Goal: Task Accomplishment & Management: Manage account settings

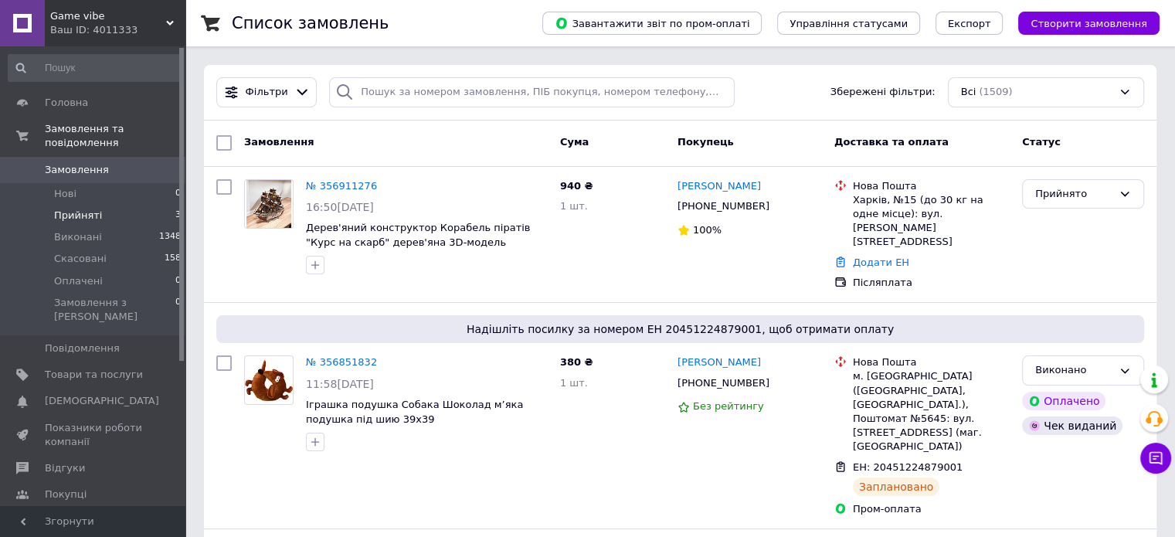
click at [92, 209] on span "Прийняті" at bounding box center [78, 216] width 48 height 14
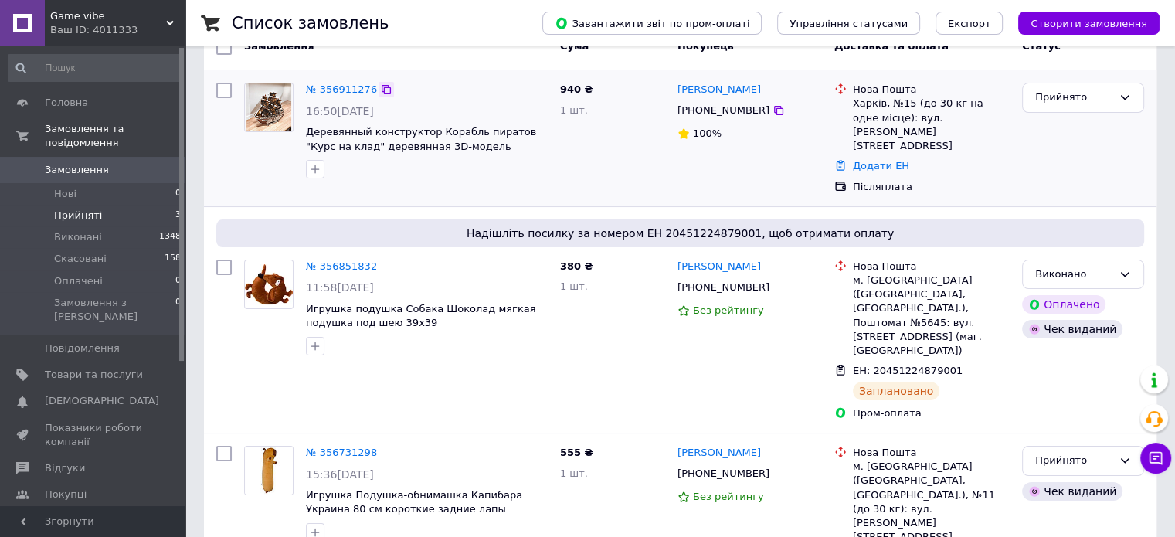
scroll to position [165, 0]
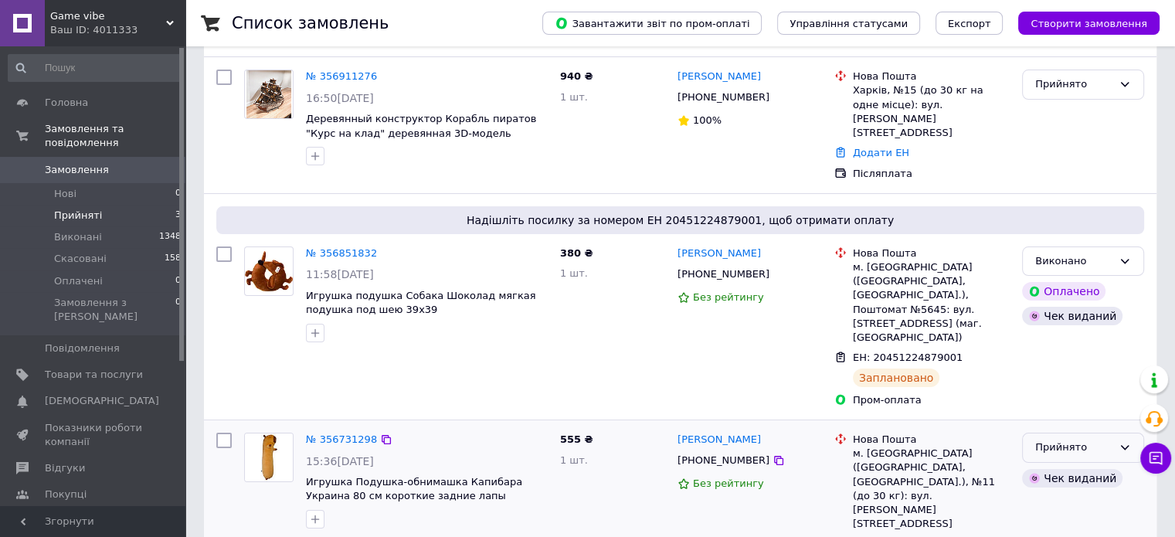
click at [1053, 440] on div "Прийнято" at bounding box center [1073, 448] width 77 height 16
click at [1054, 466] on li "Виконано" at bounding box center [1083, 480] width 121 height 29
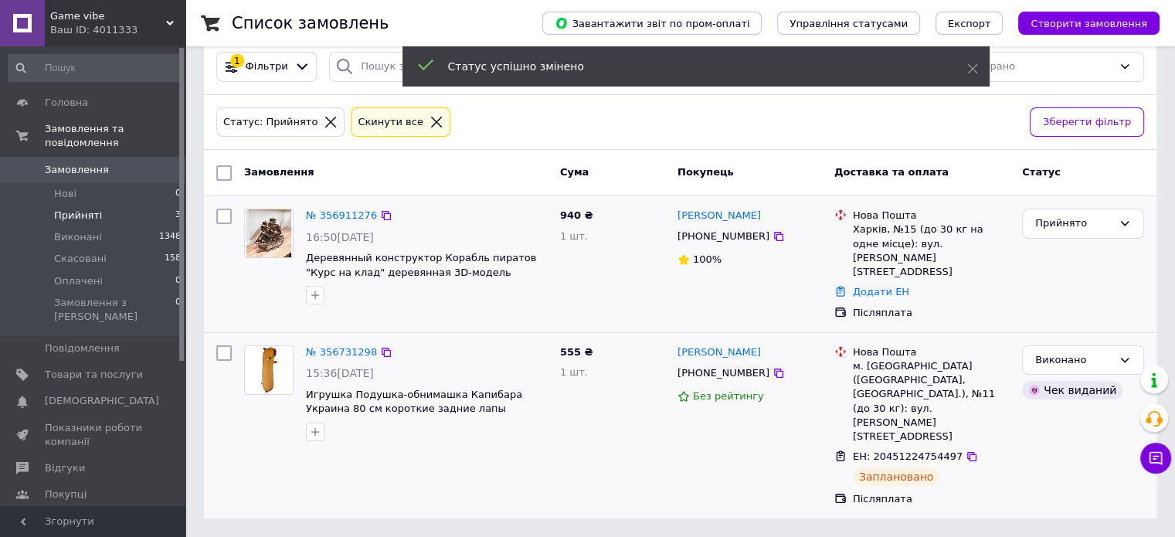
scroll to position [0, 0]
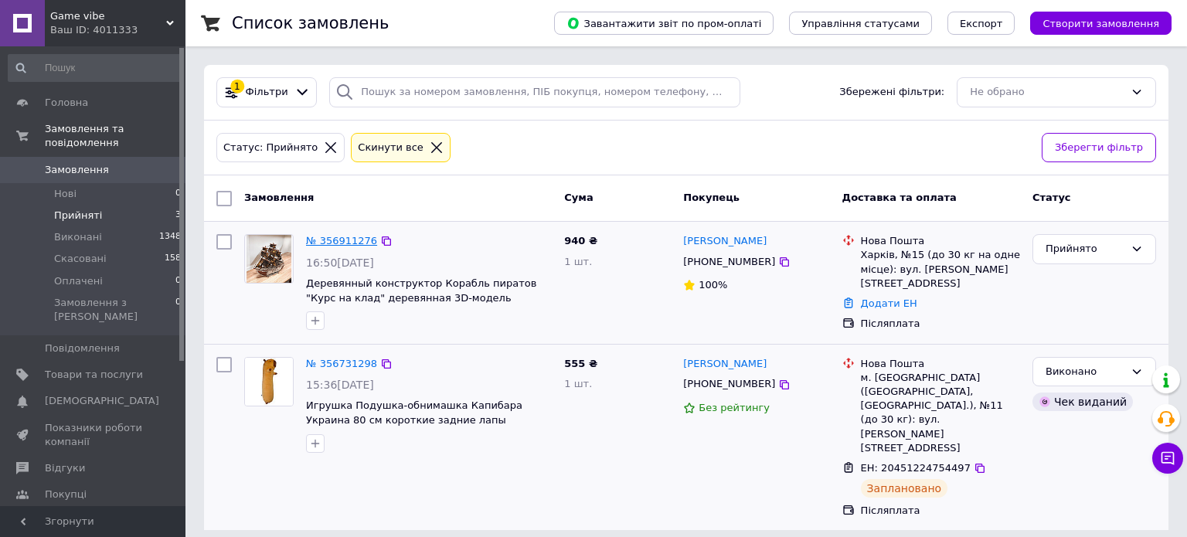
click at [314, 243] on link "№ 356911276" at bounding box center [341, 241] width 71 height 12
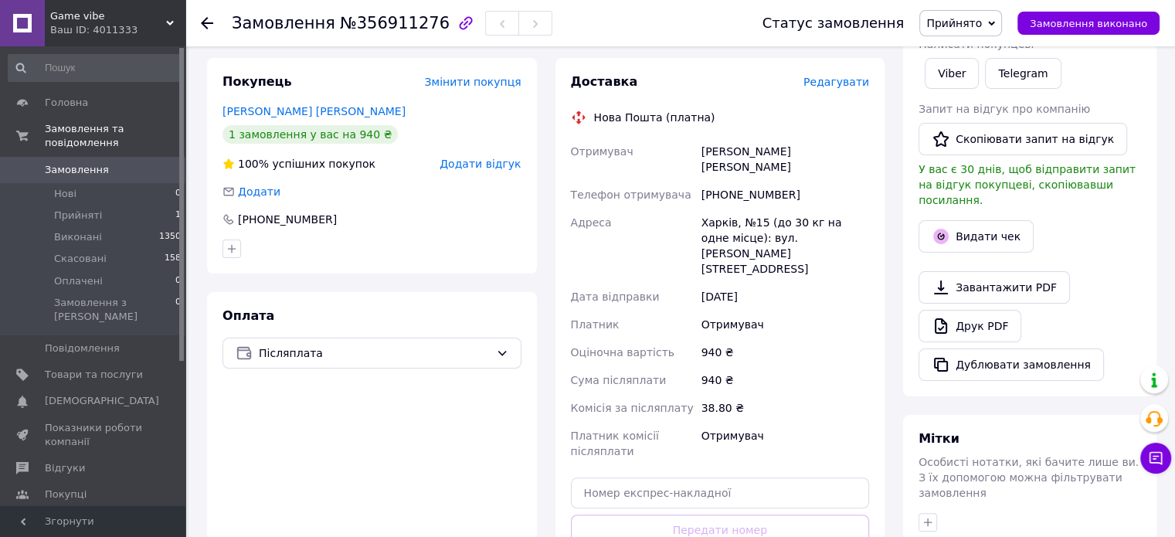
scroll to position [280, 0]
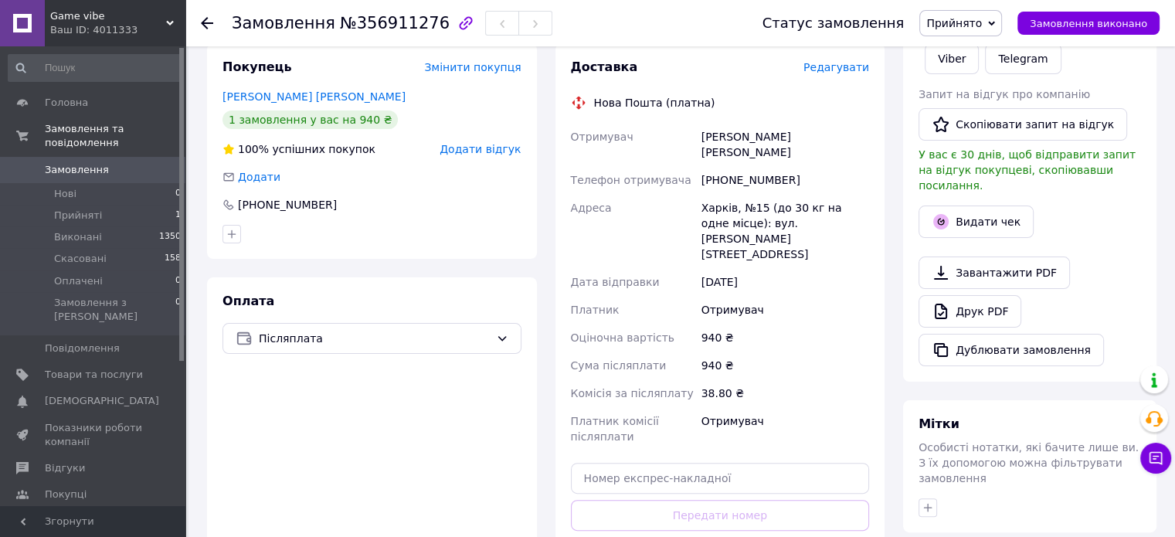
click at [739, 166] on div "[PHONE_NUMBER]" at bounding box center [785, 180] width 174 height 28
copy div "380503237911"
click at [714, 137] on div "[PERSON_NAME] [PERSON_NAME]" at bounding box center [785, 144] width 174 height 43
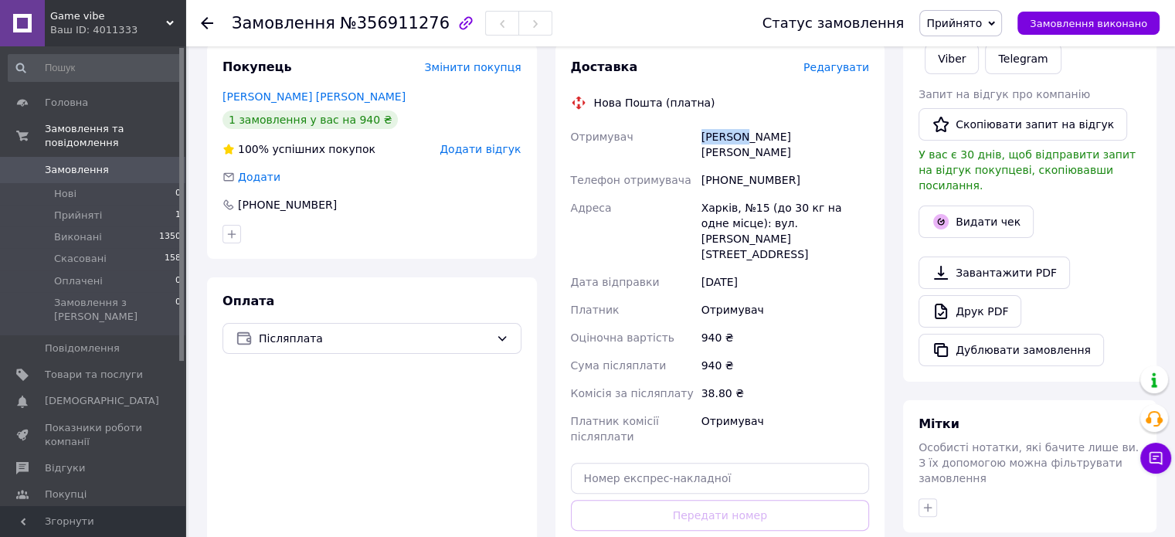
copy div "[PERSON_NAME]"
click at [754, 138] on div "[PERSON_NAME] [PERSON_NAME]" at bounding box center [785, 144] width 174 height 43
click at [753, 138] on div "[PERSON_NAME] [PERSON_NAME]" at bounding box center [785, 144] width 174 height 43
copy div "[PERSON_NAME]"
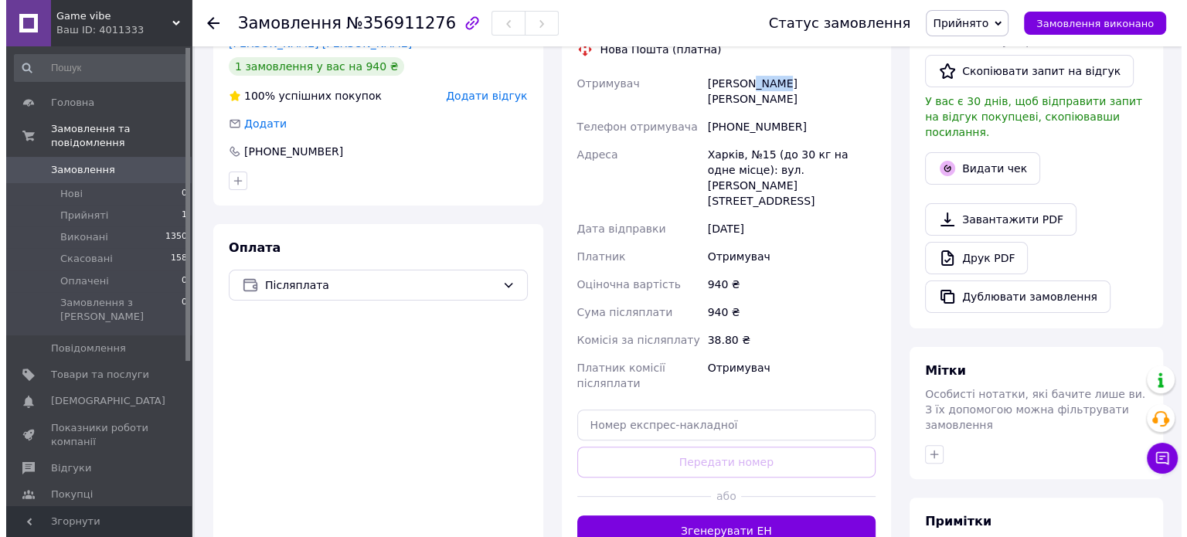
scroll to position [358, 0]
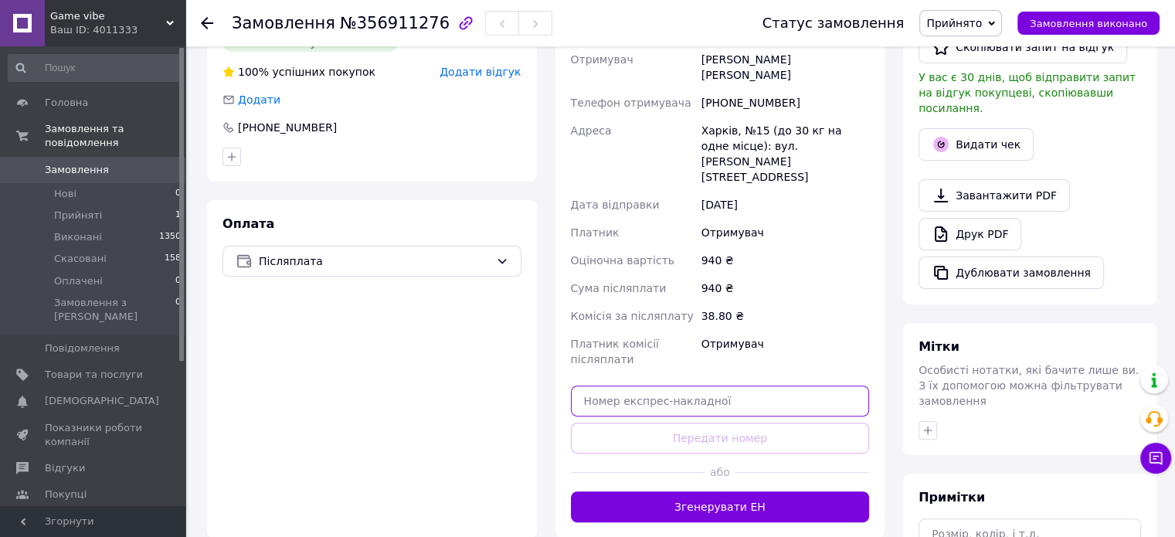
click at [618, 386] on input "text" at bounding box center [720, 401] width 299 height 31
paste input "20451225367039"
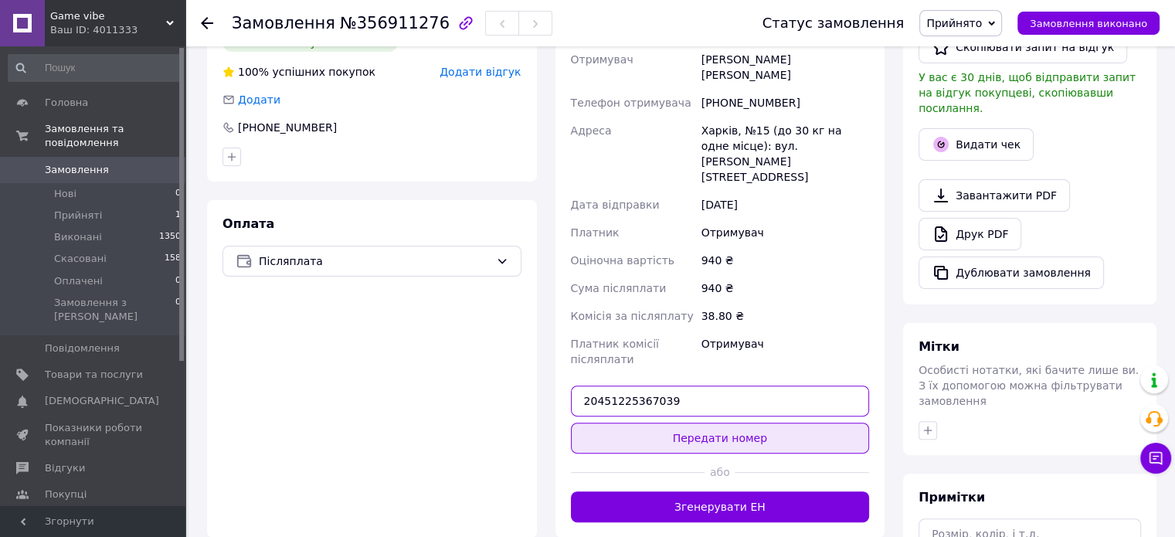
type input "20451225367039"
click at [631, 423] on button "Передати номер" at bounding box center [720, 438] width 299 height 31
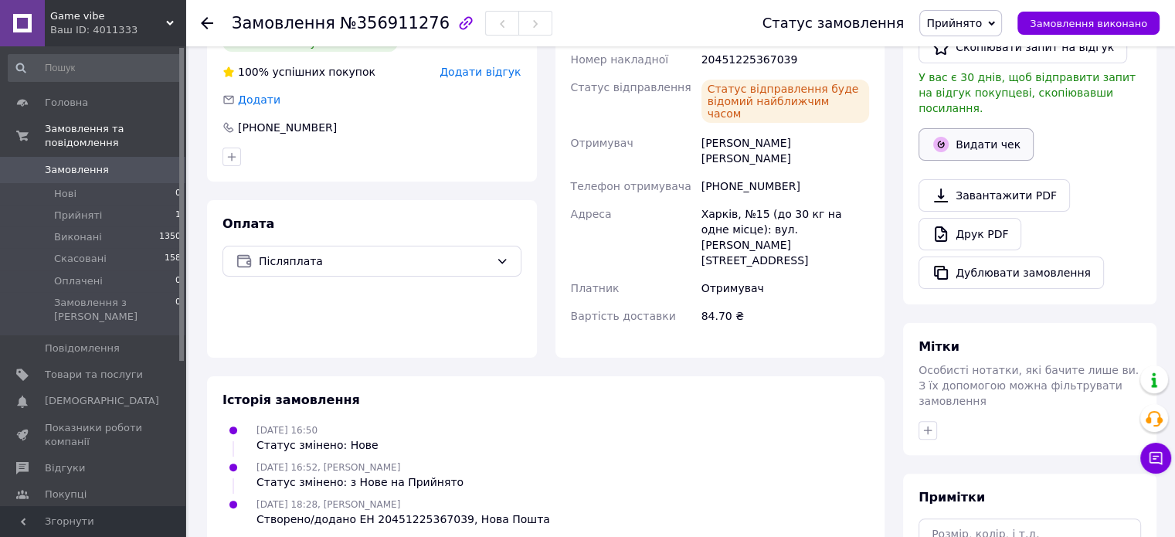
click at [970, 130] on button "Видати чек" at bounding box center [976, 144] width 115 height 32
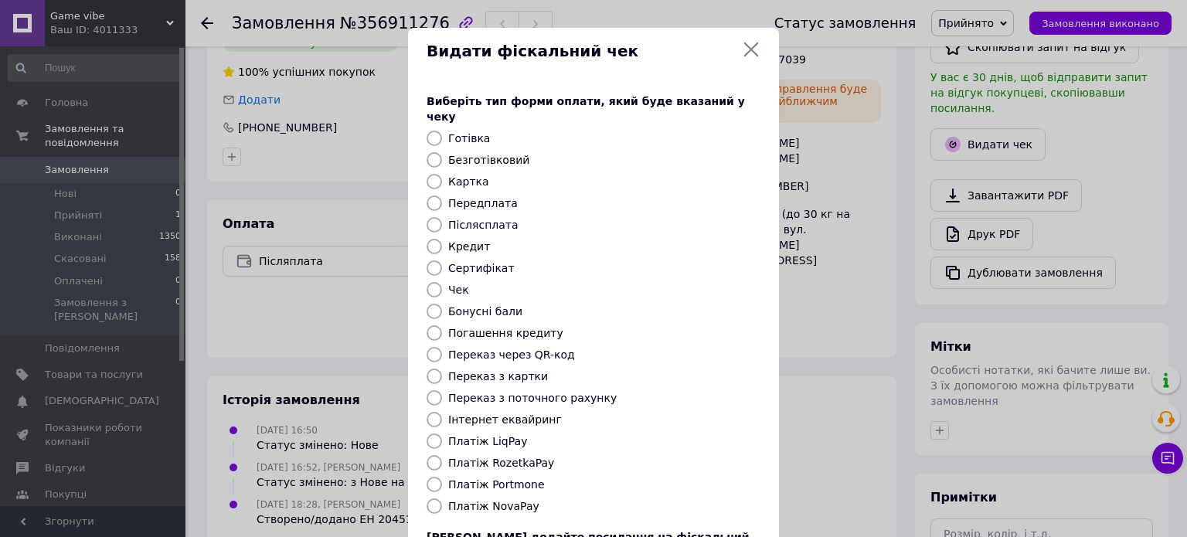
click at [488, 500] on label "Платіж NovaPay" at bounding box center [493, 506] width 91 height 12
click at [442, 498] on input "Платіж NovaPay" at bounding box center [434, 505] width 15 height 15
radio input "true"
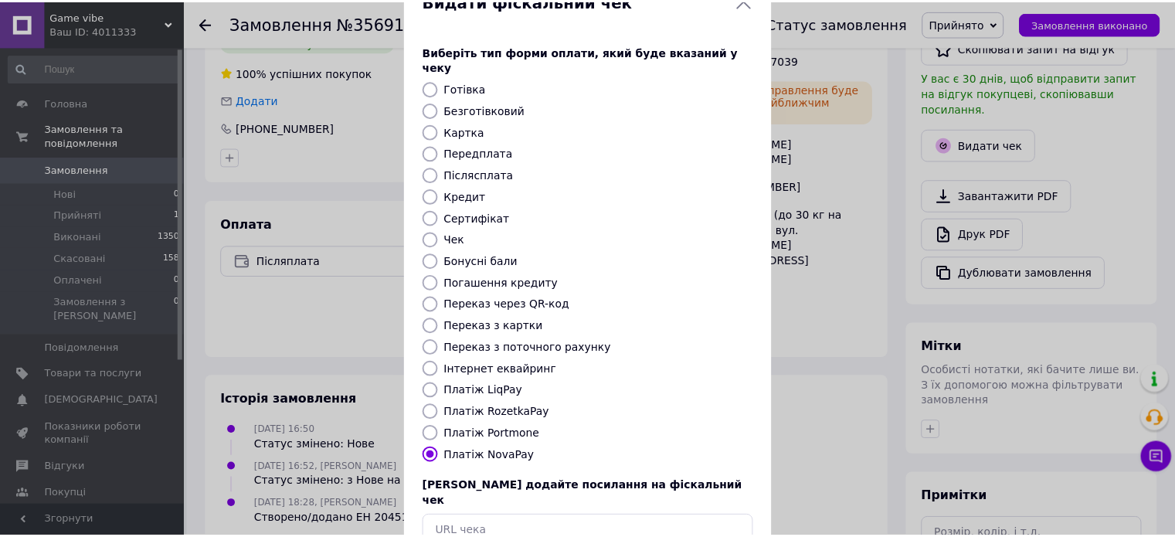
scroll to position [77, 0]
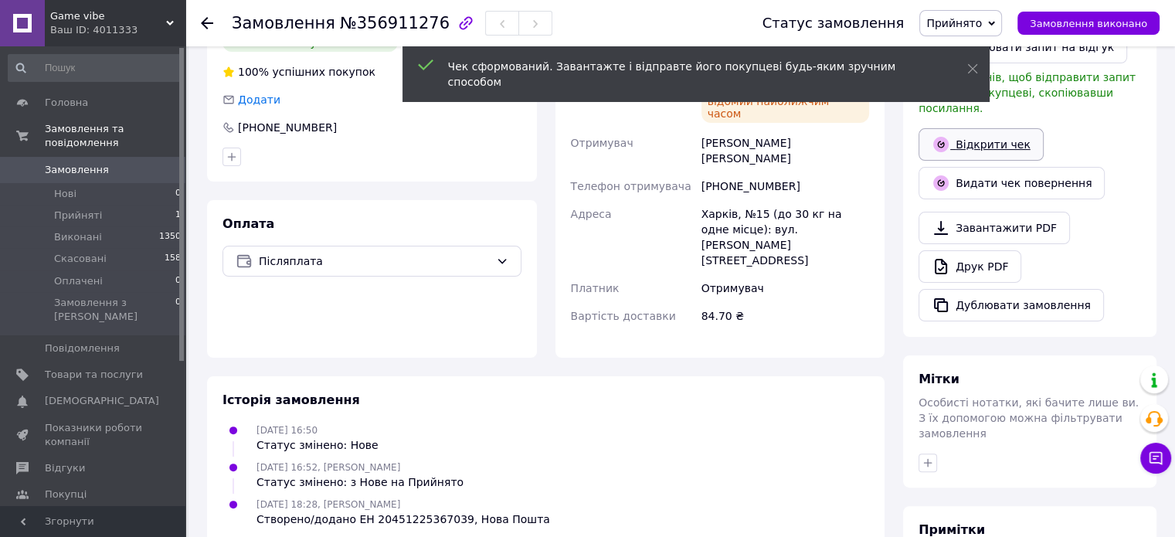
click at [937, 137] on icon at bounding box center [940, 144] width 15 height 15
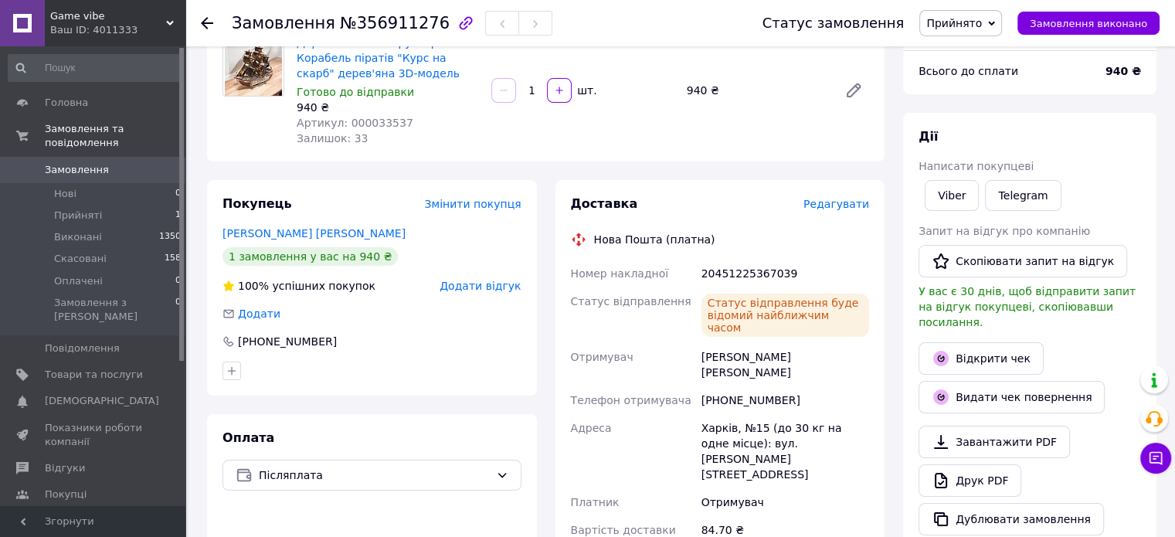
scroll to position [53, 0]
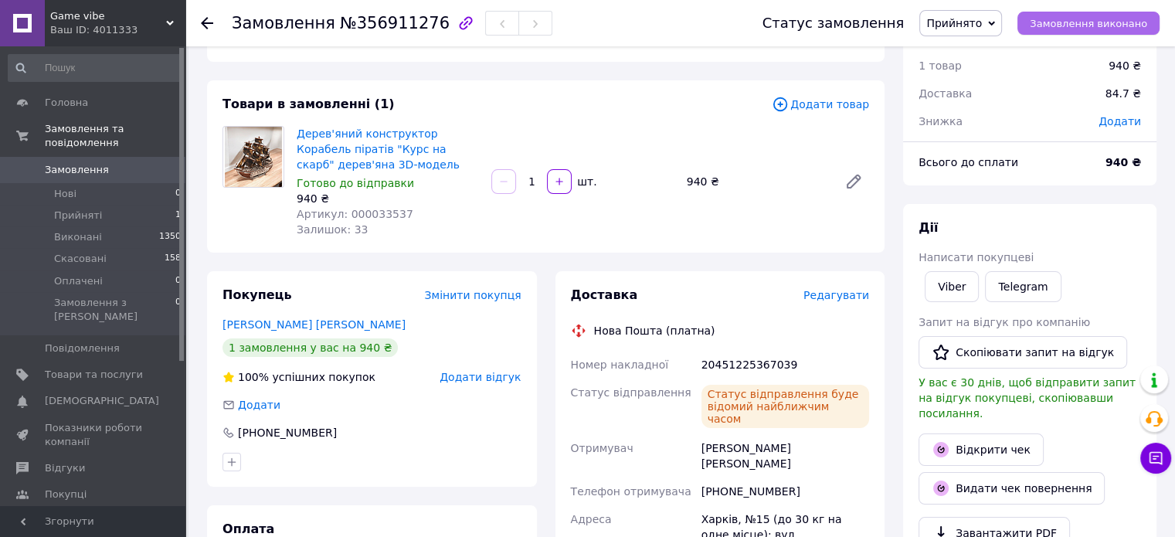
click at [1067, 27] on span "Замовлення виконано" at bounding box center [1088, 24] width 117 height 12
